Goal: Navigation & Orientation: Find specific page/section

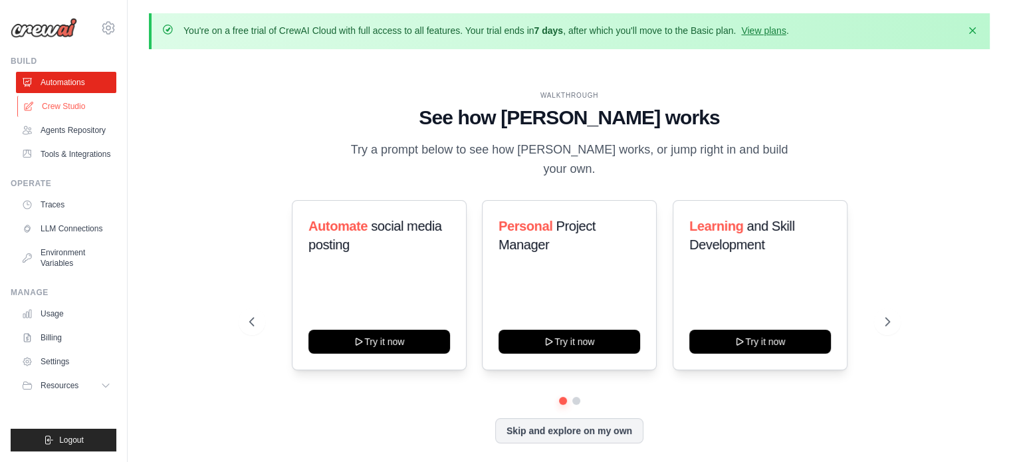
click at [69, 106] on link "Crew Studio" at bounding box center [67, 106] width 100 height 21
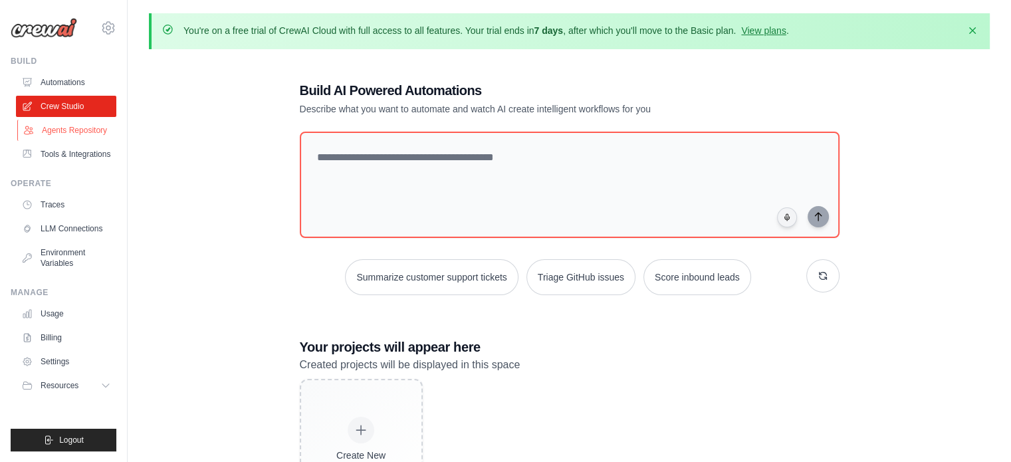
click at [61, 130] on link "Agents Repository" at bounding box center [67, 130] width 100 height 21
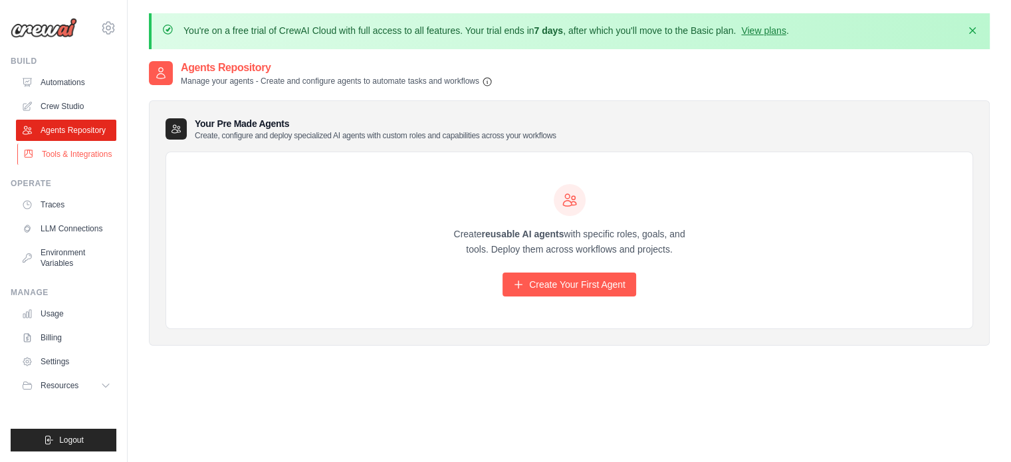
click at [54, 151] on link "Tools & Integrations" at bounding box center [67, 154] width 100 height 21
